Goal: Information Seeking & Learning: Learn about a topic

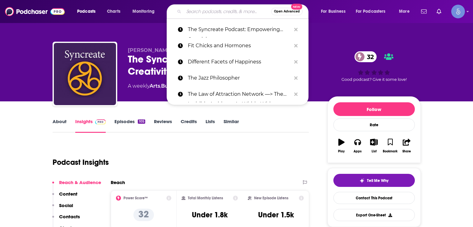
scroll to position [93, 0]
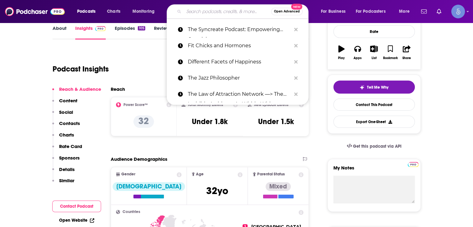
type input "I Am Creative with [PERSON_NAME]"
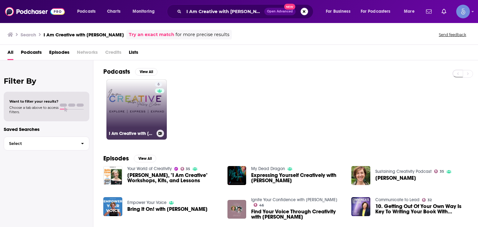
click at [113, 103] on link "6 I Am Creative with [PERSON_NAME]" at bounding box center [136, 109] width 60 height 60
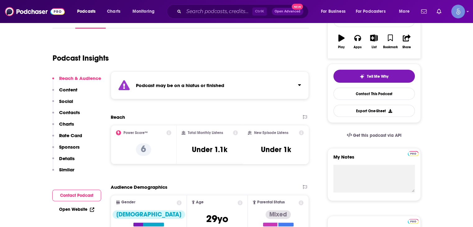
scroll to position [124, 0]
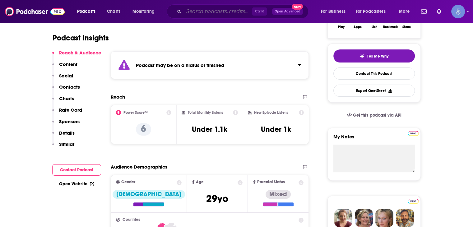
click at [213, 9] on input "Search podcasts, credits, & more..." at bounding box center [218, 12] width 68 height 10
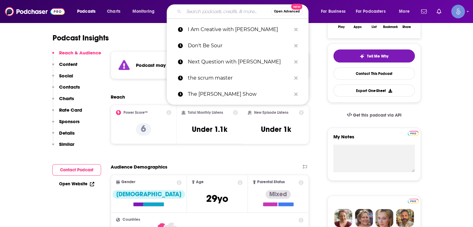
paste input "Manifestation & Money"
type input "Manifestation & Money"
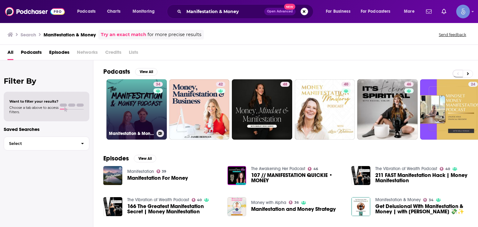
click at [135, 108] on link "34 Manifestation & Money" at bounding box center [136, 109] width 60 height 60
